Goal: Information Seeking & Learning: Learn about a topic

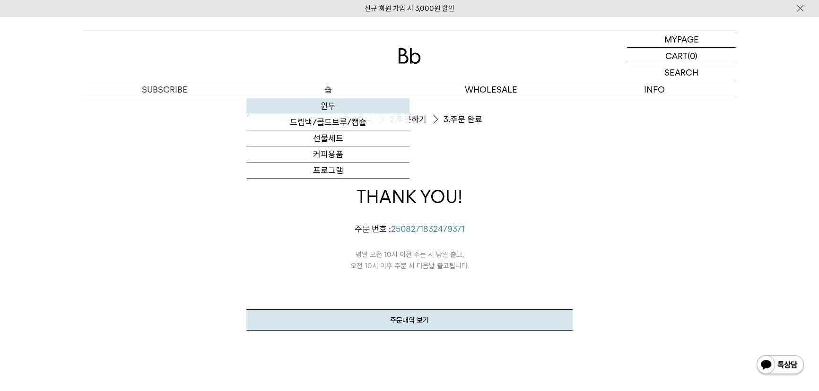
click at [319, 101] on link "원두" at bounding box center [327, 106] width 163 height 16
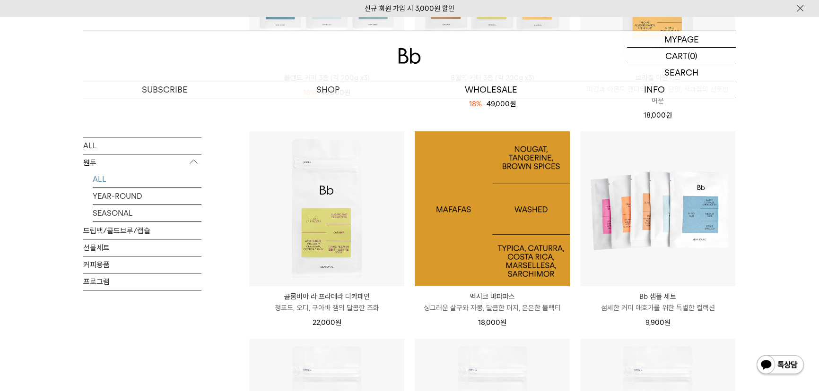
scroll to position [258, 0]
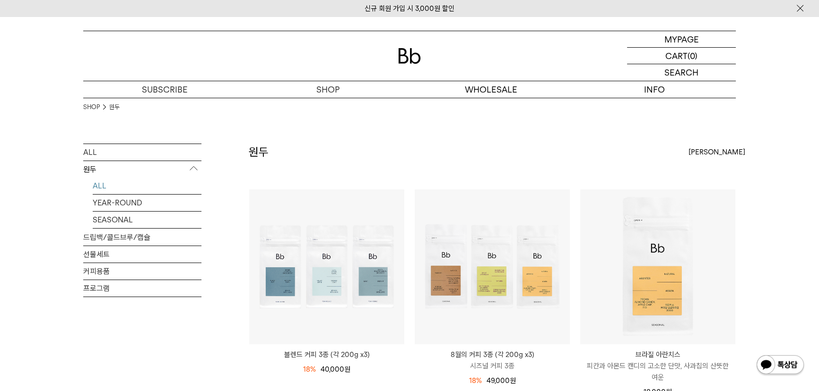
drag, startPoint x: 241, startPoint y: 0, endPoint x: 803, endPoint y: 7, distance: 562.9
click at [803, 7] on img at bounding box center [799, 8] width 9 height 10
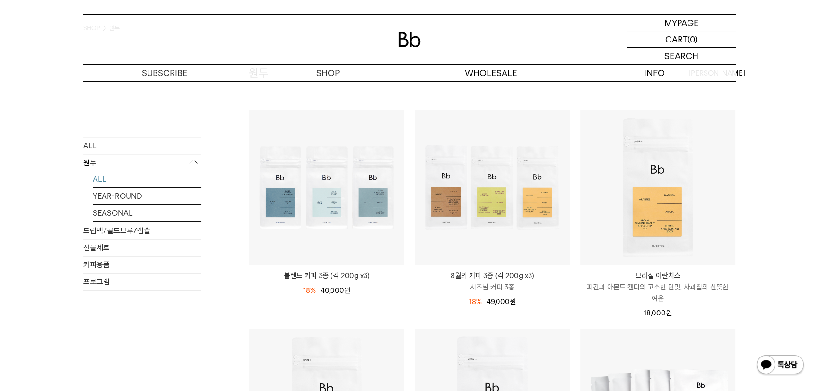
scroll to position [43, 0]
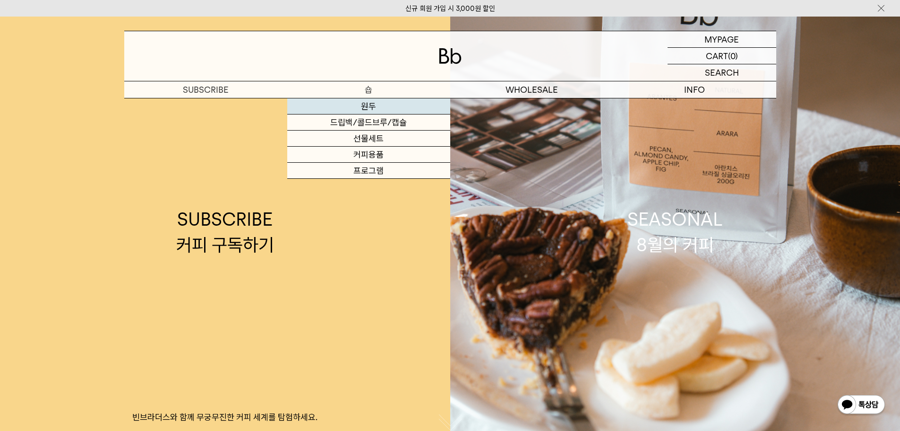
click at [366, 109] on link "원두" at bounding box center [368, 106] width 163 height 16
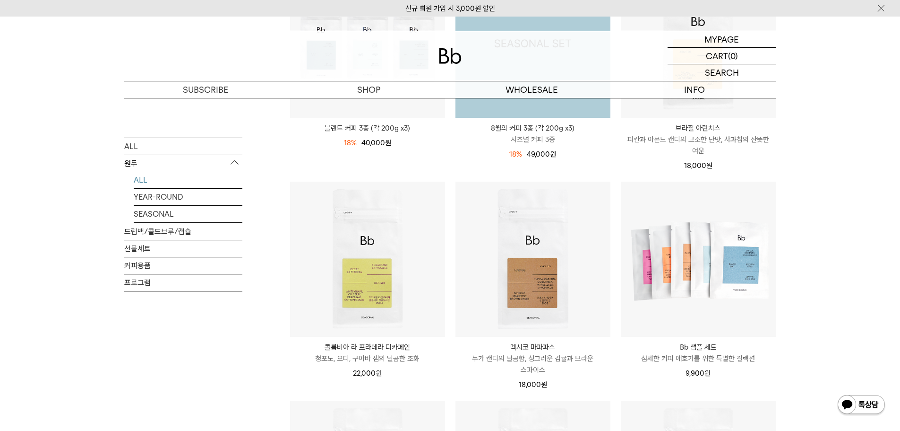
scroll to position [236, 0]
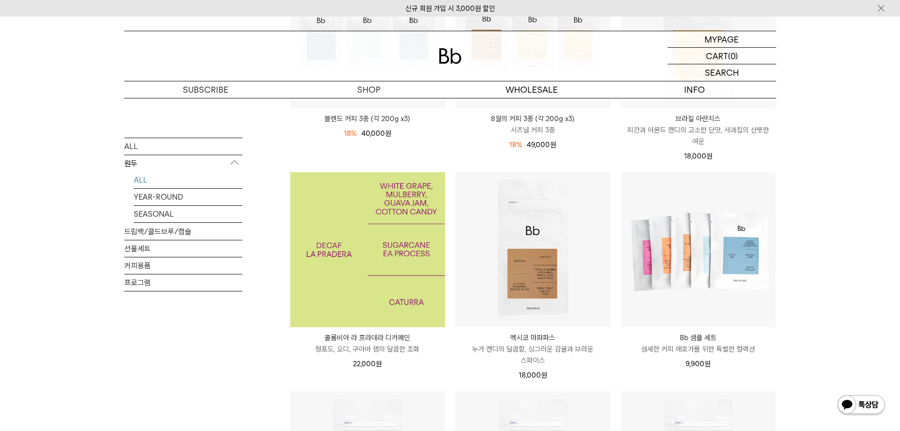
click at [405, 256] on img at bounding box center [367, 249] width 155 height 155
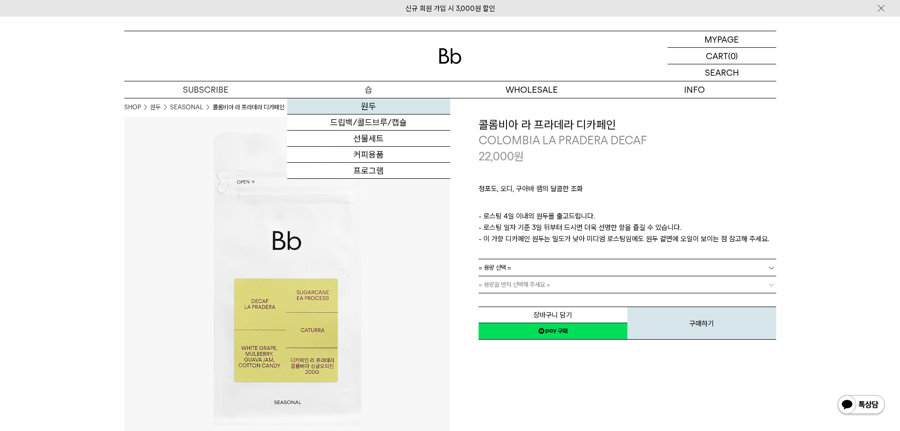
click at [371, 103] on link "원두" at bounding box center [368, 106] width 163 height 16
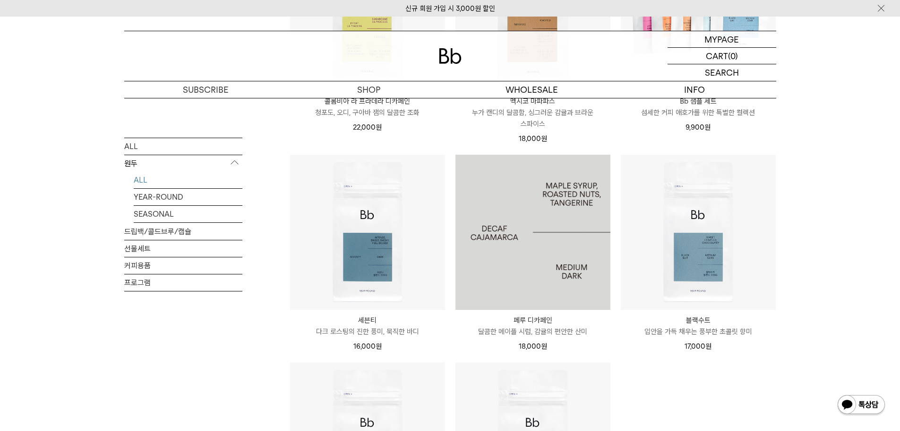
scroll to position [614, 0]
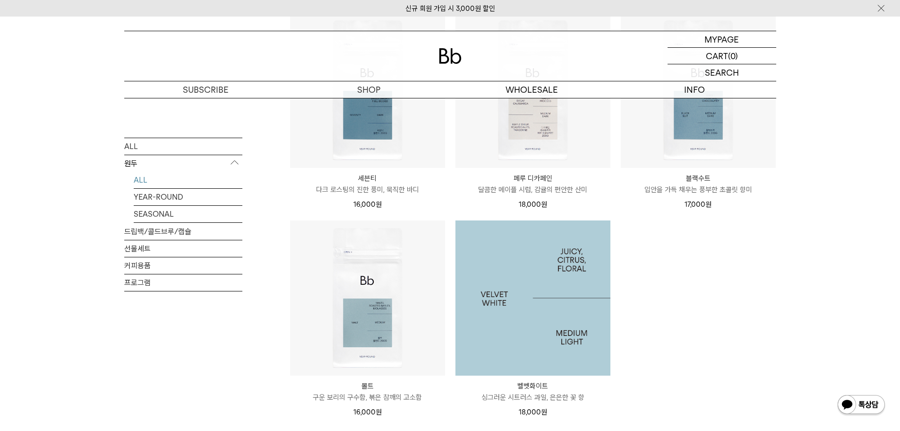
click at [500, 258] on img at bounding box center [533, 297] width 155 height 155
